Goal: Ask a question

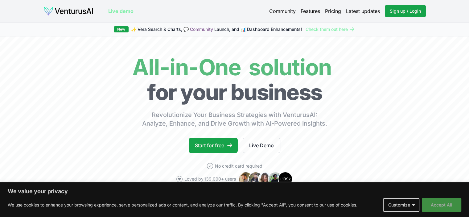
click at [450, 203] on button "Accept All" at bounding box center [441, 205] width 39 height 14
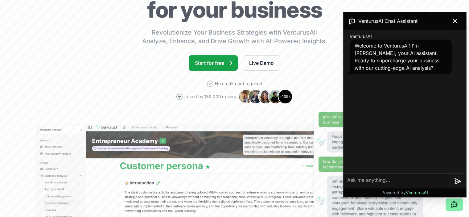
scroll to position [103, 0]
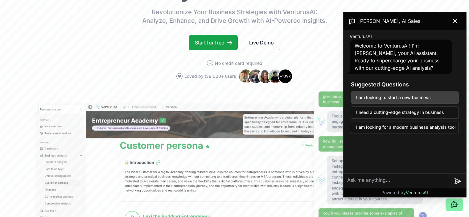
click at [405, 97] on button "I am looking to start a new business" at bounding box center [405, 97] width 108 height 12
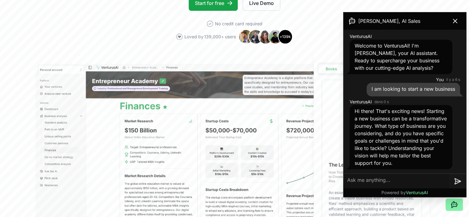
scroll to position [154, 0]
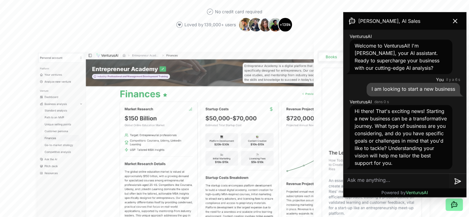
click at [397, 181] on textarea at bounding box center [395, 181] width 105 height 15
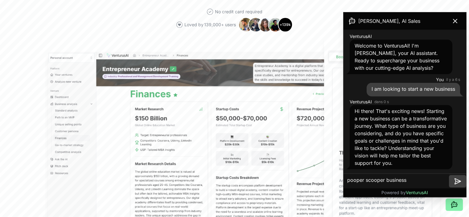
type textarea "pooper scooper business"
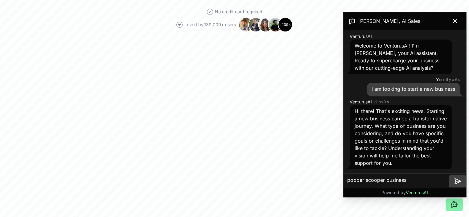
click at [459, 181] on icon at bounding box center [458, 181] width 5 height 0
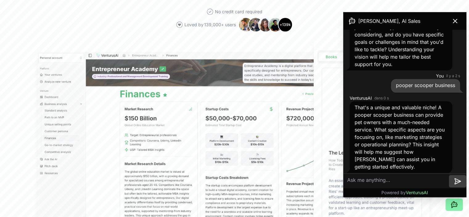
scroll to position [101, 0]
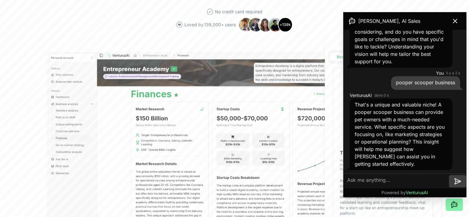
click at [390, 178] on textarea at bounding box center [395, 181] width 105 height 15
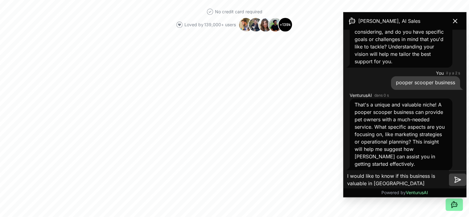
type textarea "I would like to know if this business is valuable in France ?"
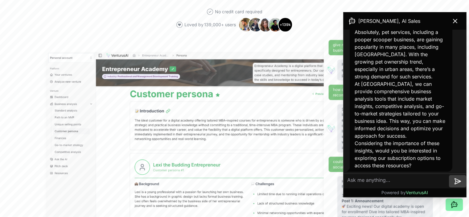
scroll to position [284, 0]
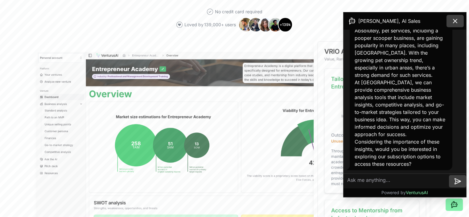
click at [454, 23] on icon at bounding box center [454, 20] width 7 height 7
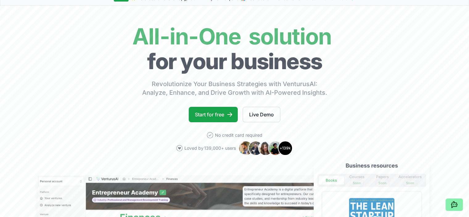
scroll to position [0, 0]
